Goal: Task Accomplishment & Management: Manage account settings

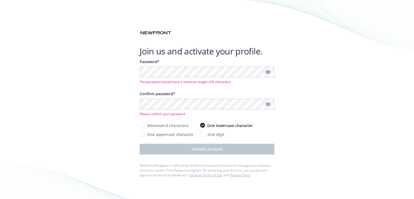
click at [266, 72] on icon "Show password" at bounding box center [267, 71] width 5 height 5
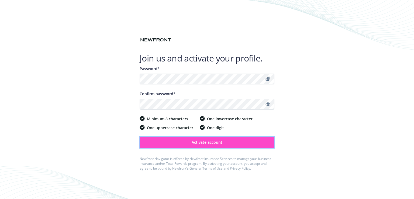
click at [204, 141] on span "Activate account" at bounding box center [206, 142] width 31 height 5
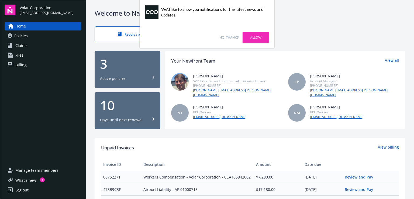
click at [256, 35] on link "Allow" at bounding box center [255, 37] width 26 height 10
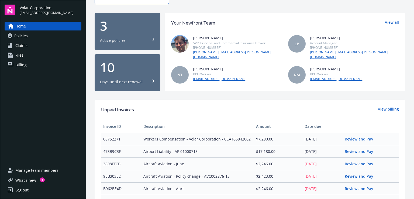
scroll to position [38, 0]
click at [390, 22] on link "View all" at bounding box center [392, 23] width 14 height 7
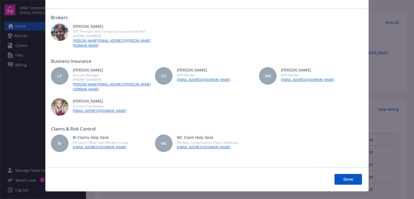
scroll to position [0, 0]
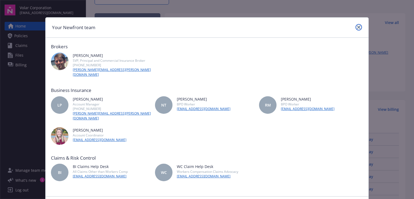
click at [358, 26] on link "close" at bounding box center [358, 27] width 6 height 6
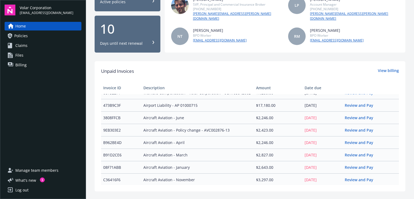
scroll to position [8, 0]
click at [380, 68] on link "View billing" at bounding box center [388, 71] width 21 height 7
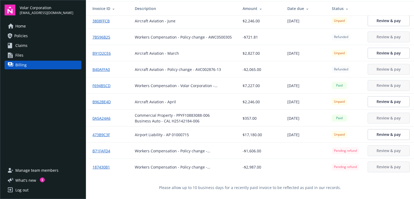
scroll to position [19, 0]
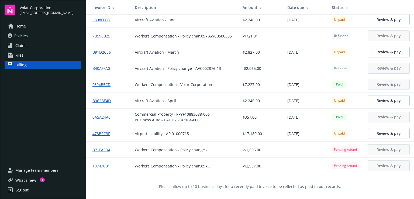
drag, startPoint x: 304, startPoint y: 135, endPoint x: 291, endPoint y: 110, distance: 28.8
click at [272, 132] on div "$17,180.00" at bounding box center [260, 134] width 36 height 6
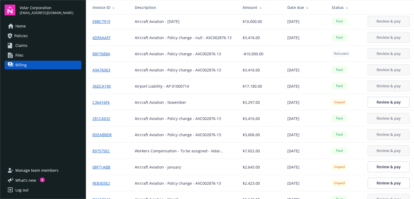
scroll to position [0, 0]
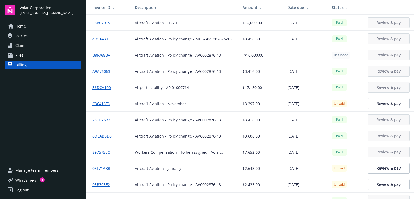
click at [22, 46] on span "Claims" at bounding box center [21, 45] width 12 height 9
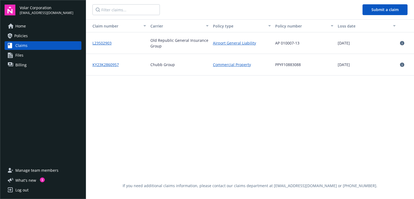
click at [234, 63] on link "Commercial Property" at bounding box center [232, 65] width 38 height 6
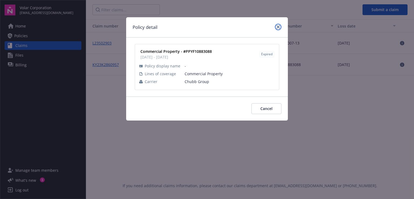
click at [277, 28] on icon "close" at bounding box center [277, 26] width 3 height 3
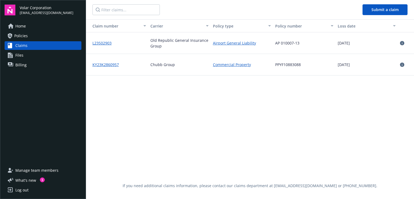
click at [104, 63] on link "KY23K2860957" at bounding box center [105, 64] width 26 height 5
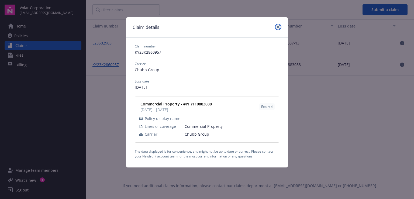
click at [277, 28] on icon "close" at bounding box center [277, 26] width 3 height 3
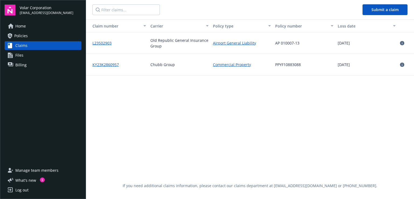
click at [231, 43] on link "Airport General Liability" at bounding box center [234, 43] width 43 height 6
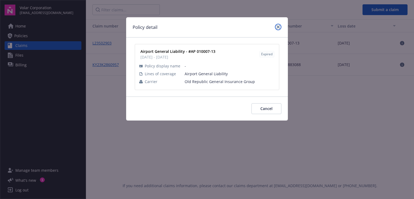
click at [278, 25] on icon "close" at bounding box center [277, 26] width 3 height 3
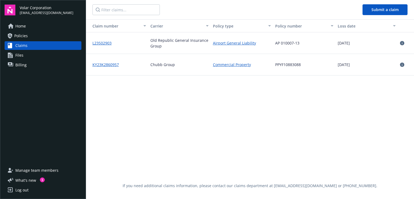
click at [100, 41] on link "L23S02903" at bounding box center [101, 42] width 19 height 5
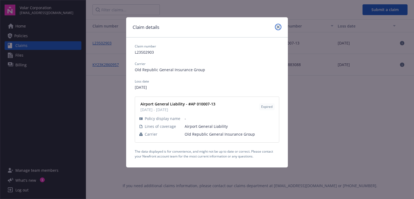
click at [278, 27] on icon "close" at bounding box center [277, 26] width 3 height 3
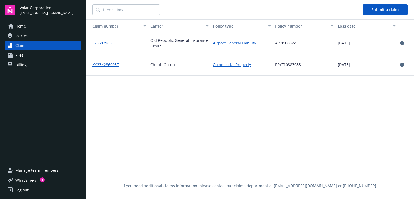
click at [402, 42] on icon at bounding box center [402, 43] width 4 height 4
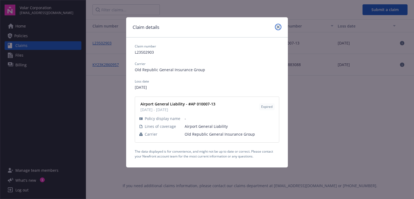
click at [277, 25] on link "close" at bounding box center [278, 27] width 6 height 6
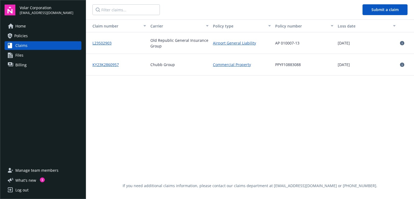
click at [22, 36] on span "Policies" at bounding box center [20, 36] width 13 height 9
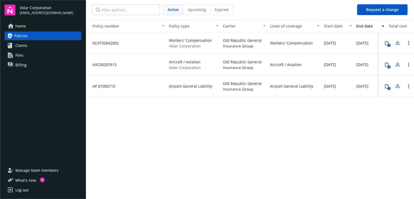
click at [22, 27] on span "Home" at bounding box center [20, 26] width 11 height 9
